Goal: Task Accomplishment & Management: Manage account settings

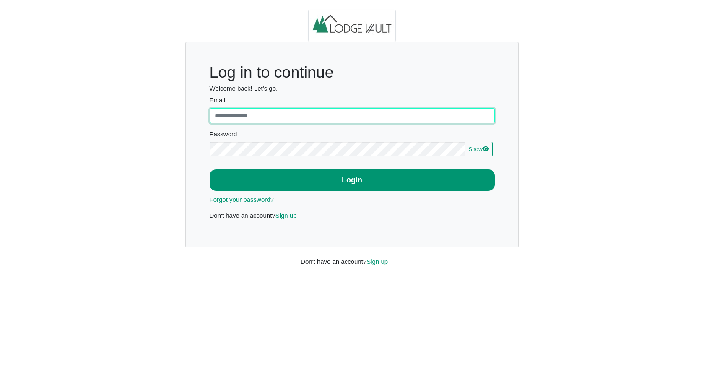
type input "**********"
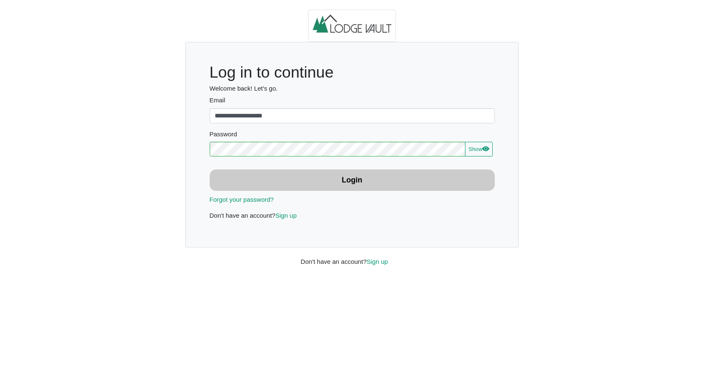
click at [350, 183] on b "Login" at bounding box center [352, 180] width 21 height 8
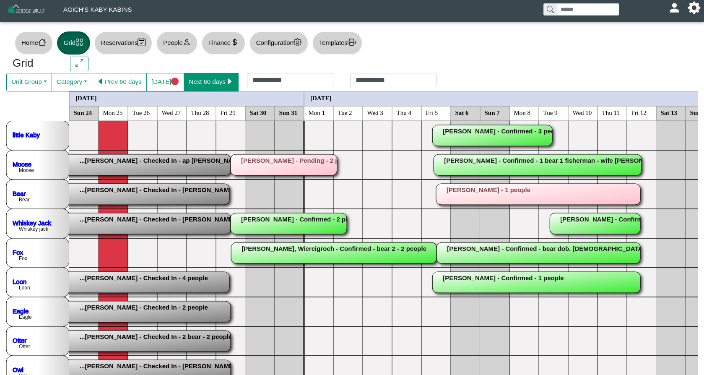
click at [214, 80] on button "Next 60 days" at bounding box center [211, 82] width 55 height 18
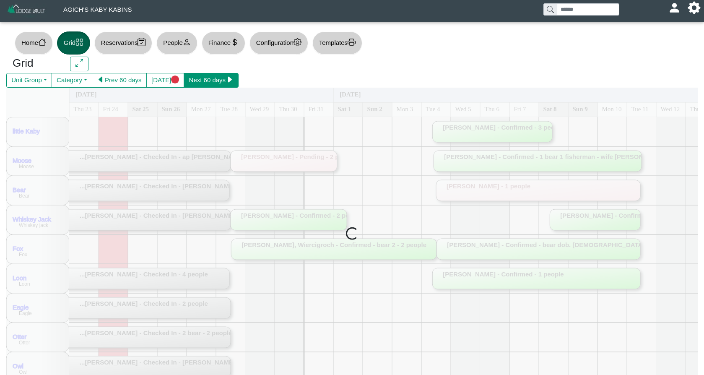
click at [214, 80] on button "Next 60 days" at bounding box center [211, 80] width 55 height 15
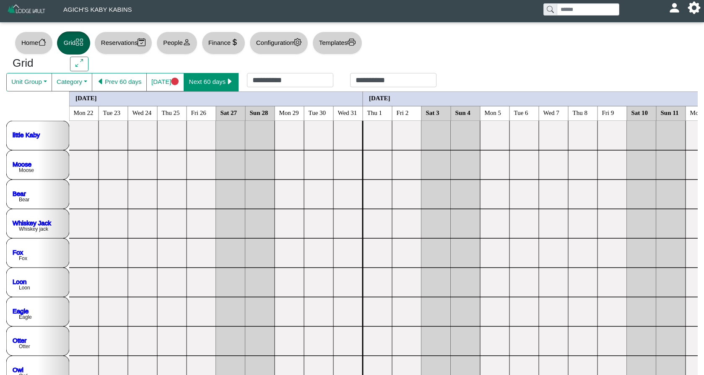
click at [214, 80] on button "Next 60 days" at bounding box center [211, 82] width 55 height 18
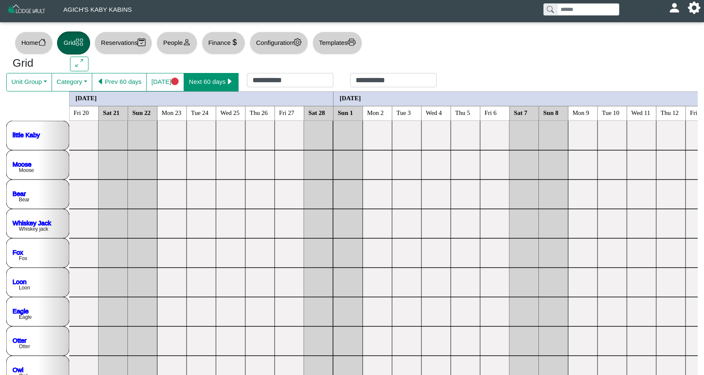
click at [214, 80] on button "Next 60 days" at bounding box center [211, 82] width 55 height 18
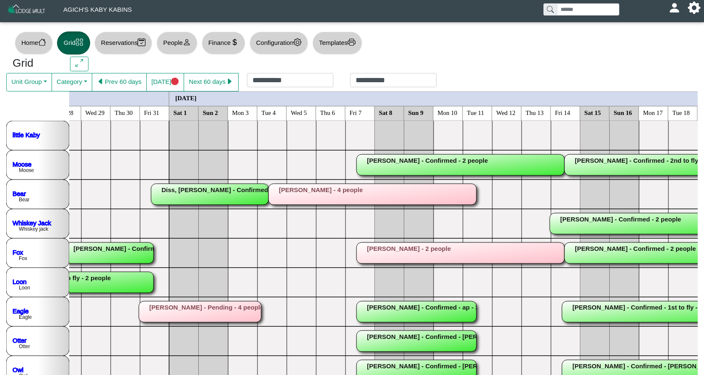
scroll to position [0, 1132]
click at [233, 309] on rect at bounding box center [200, 311] width 122 height 21
click at [233, 309] on div "×" at bounding box center [352, 187] width 704 height 375
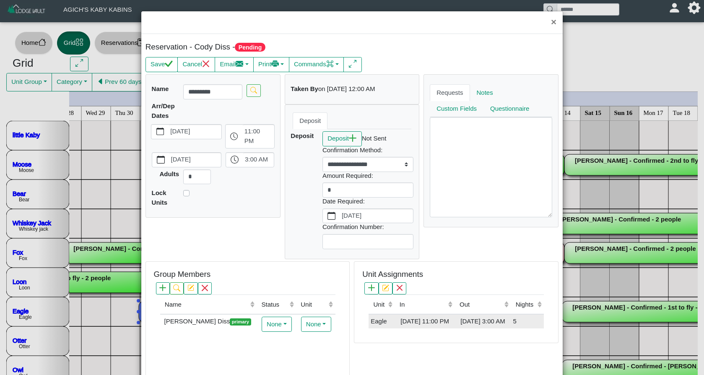
click at [391, 320] on td "Eagle" at bounding box center [381, 321] width 26 height 14
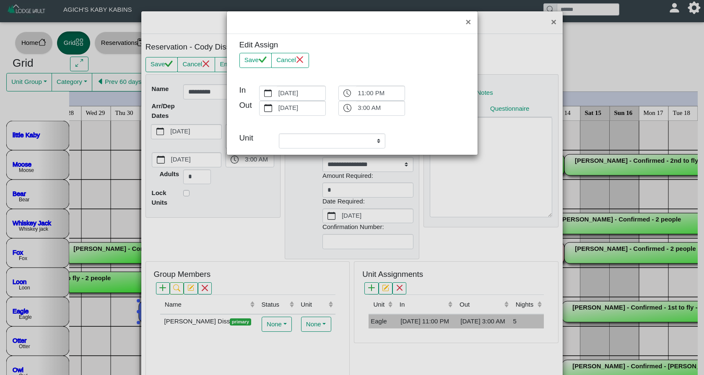
select select "**********"
drag, startPoint x: 288, startPoint y: 62, endPoint x: 304, endPoint y: 82, distance: 25.2
click at [288, 62] on button "Cancel" at bounding box center [290, 60] width 38 height 15
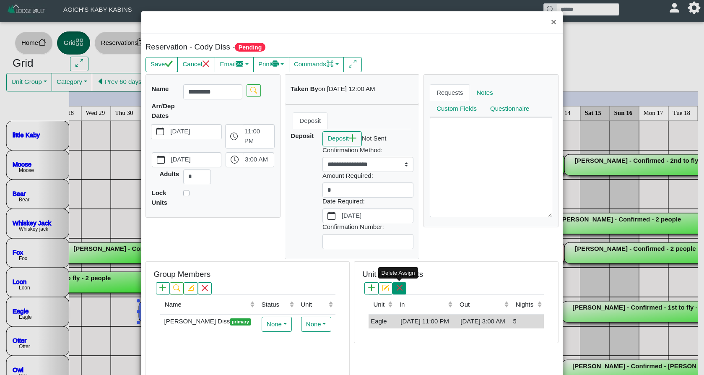
click at [404, 291] on button "button" at bounding box center [399, 288] width 14 height 12
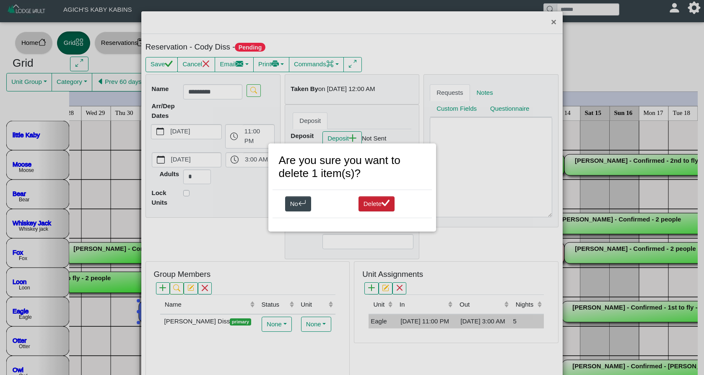
click at [377, 202] on button "Delete" at bounding box center [376, 203] width 36 height 15
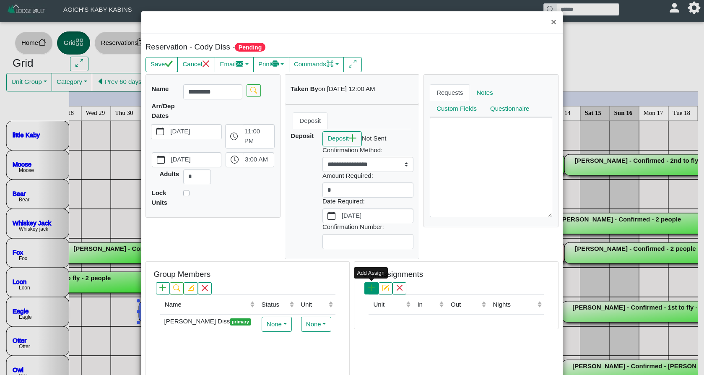
click at [373, 287] on icon "plus" at bounding box center [371, 287] width 7 height 7
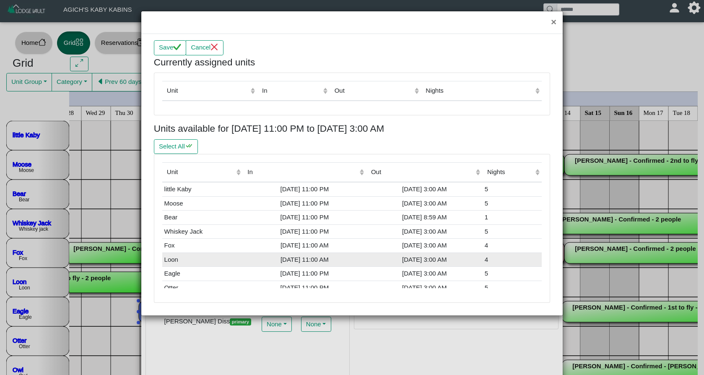
click at [351, 255] on div "[DATE] 11:00 AM" at bounding box center [304, 260] width 119 height 10
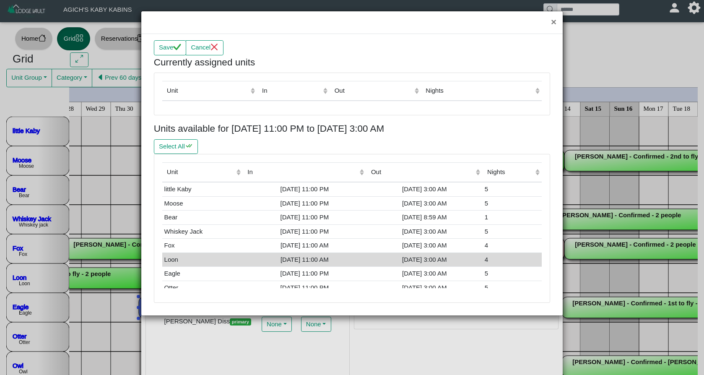
scroll to position [6, 0]
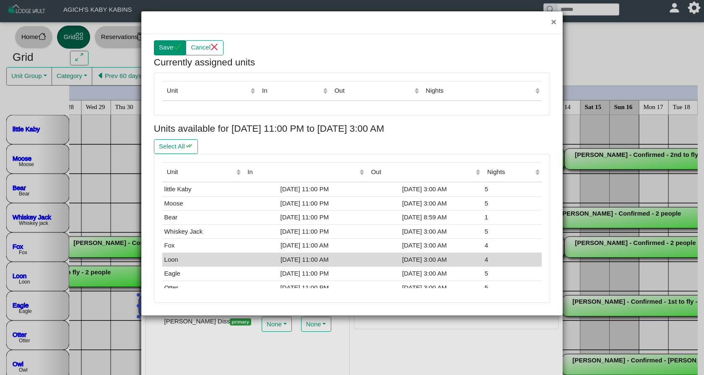
click at [174, 51] on button "Save" at bounding box center [170, 47] width 32 height 15
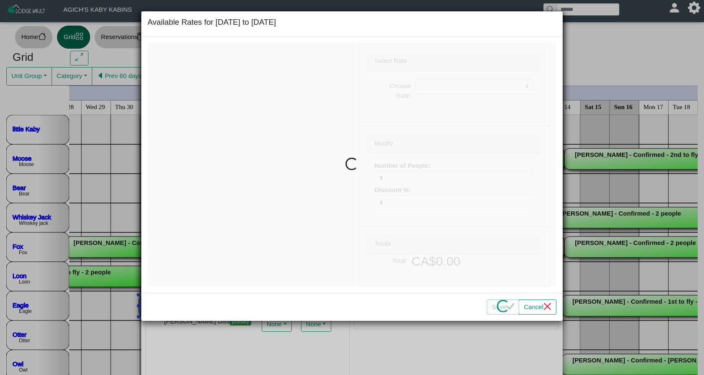
select select
type input "*"
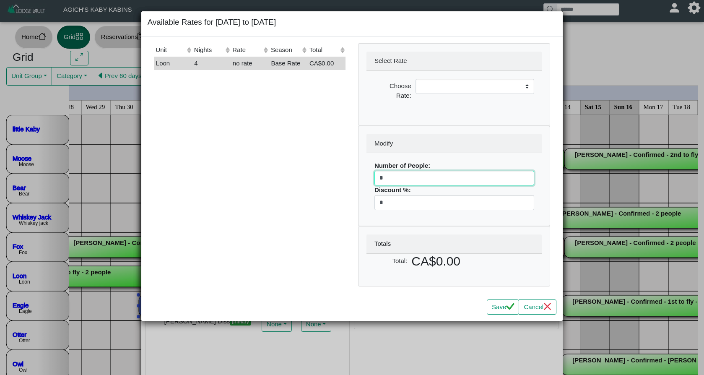
drag, startPoint x: 383, startPoint y: 174, endPoint x: 371, endPoint y: 177, distance: 11.6
click at [371, 177] on div "Number of People: * Discount %: *" at bounding box center [453, 185] width 175 height 65
select select
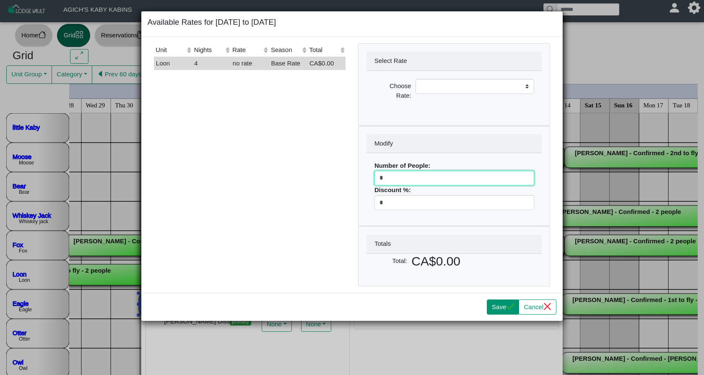
type input "*"
click at [495, 309] on button "Save" at bounding box center [503, 306] width 32 height 15
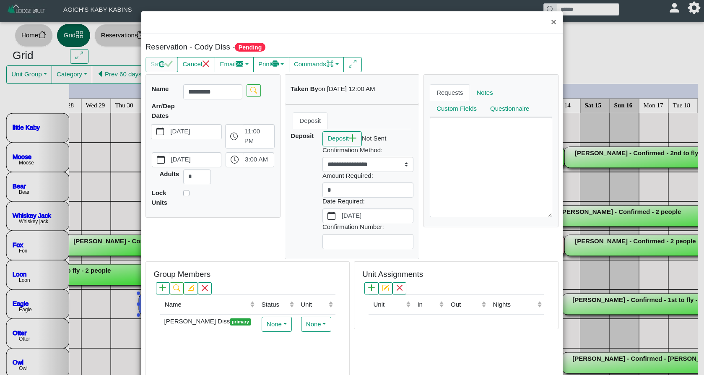
scroll to position [11, 0]
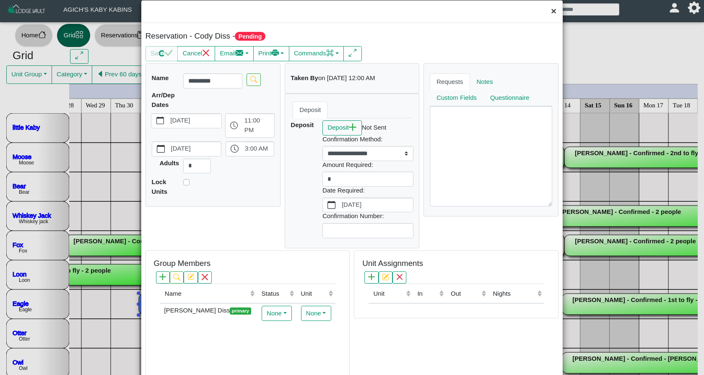
click at [554, 14] on button "×" at bounding box center [554, 11] width 18 height 22
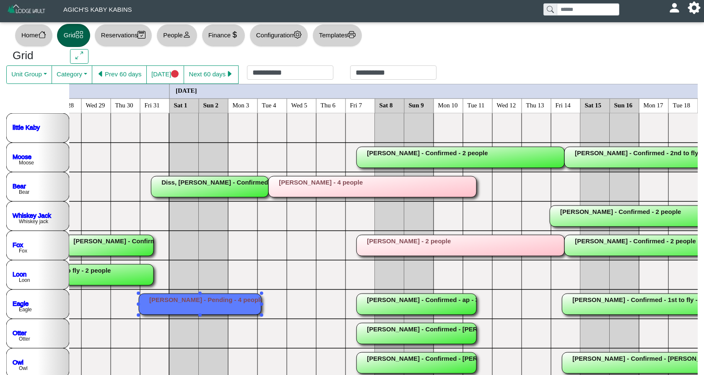
click at [257, 301] on rect at bounding box center [200, 303] width 122 height 21
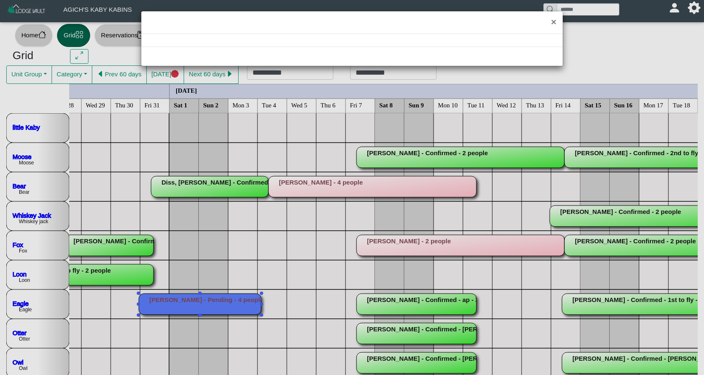
click at [257, 301] on div "×" at bounding box center [352, 187] width 704 height 375
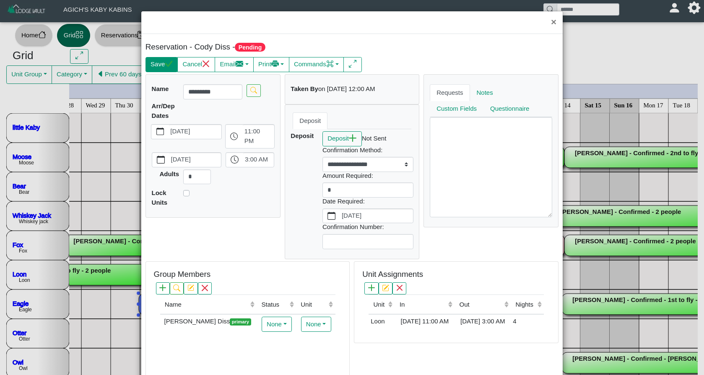
click at [163, 61] on button "Save" at bounding box center [161, 64] width 32 height 15
